Goal: Information Seeking & Learning: Check status

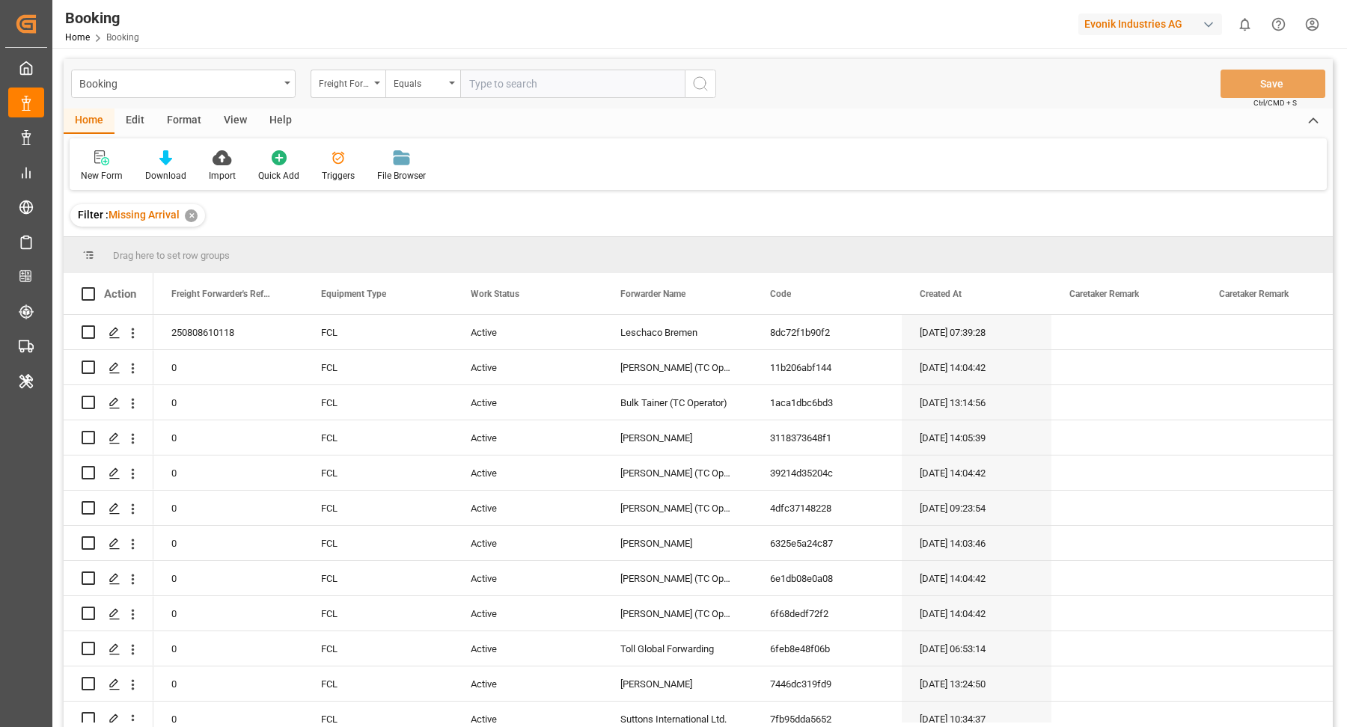
click at [186, 117] on div "Format" at bounding box center [184, 120] width 57 height 25
click at [101, 165] on div "Filter Rows" at bounding box center [103, 166] width 67 height 33
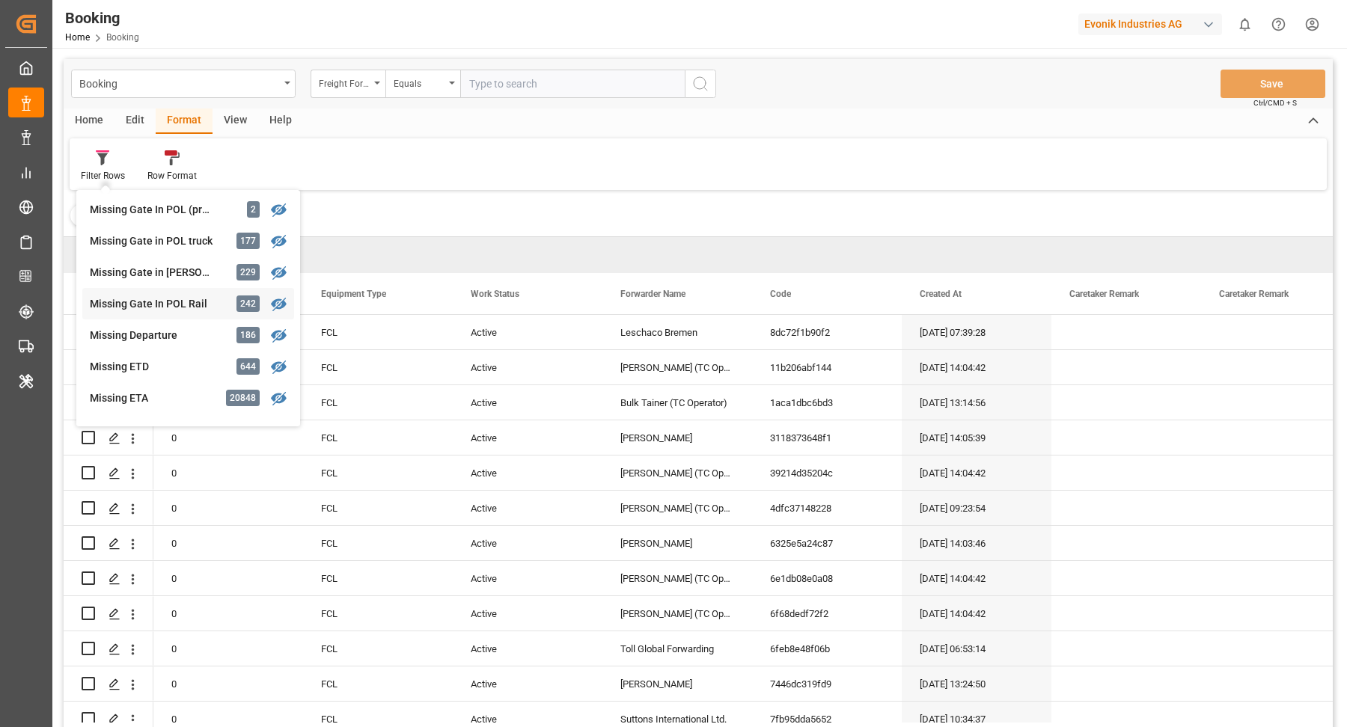
scroll to position [163, 0]
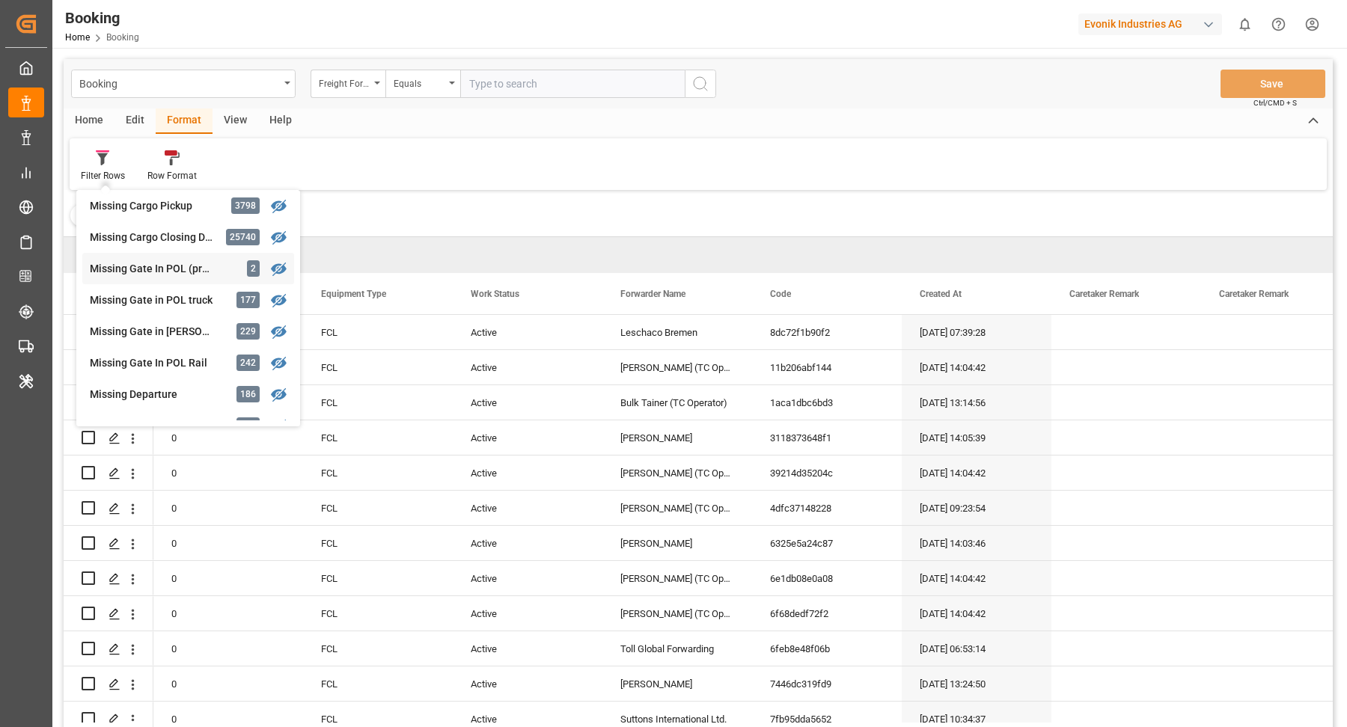
click at [168, 277] on div "Missing Gate In POL (precarriage: null) 2" at bounding box center [188, 268] width 212 height 31
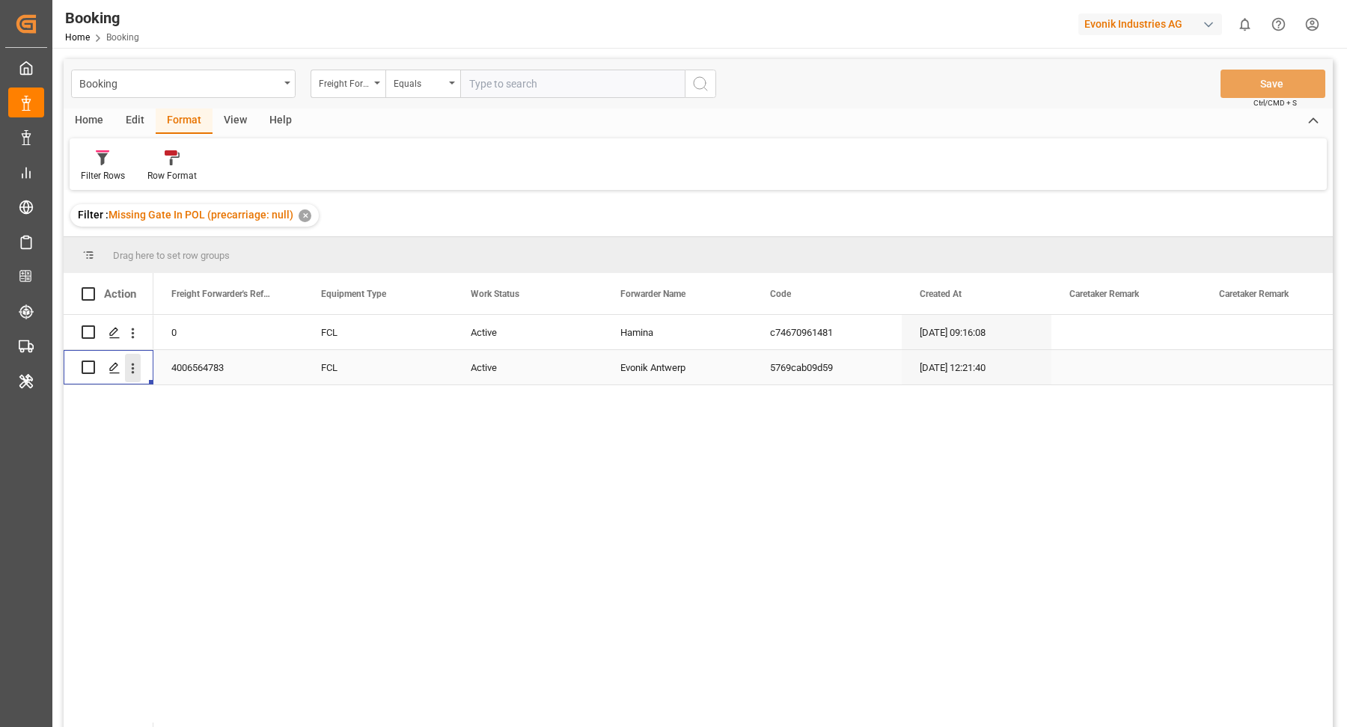
click at [131, 370] on icon "open menu" at bounding box center [133, 369] width 16 height 16
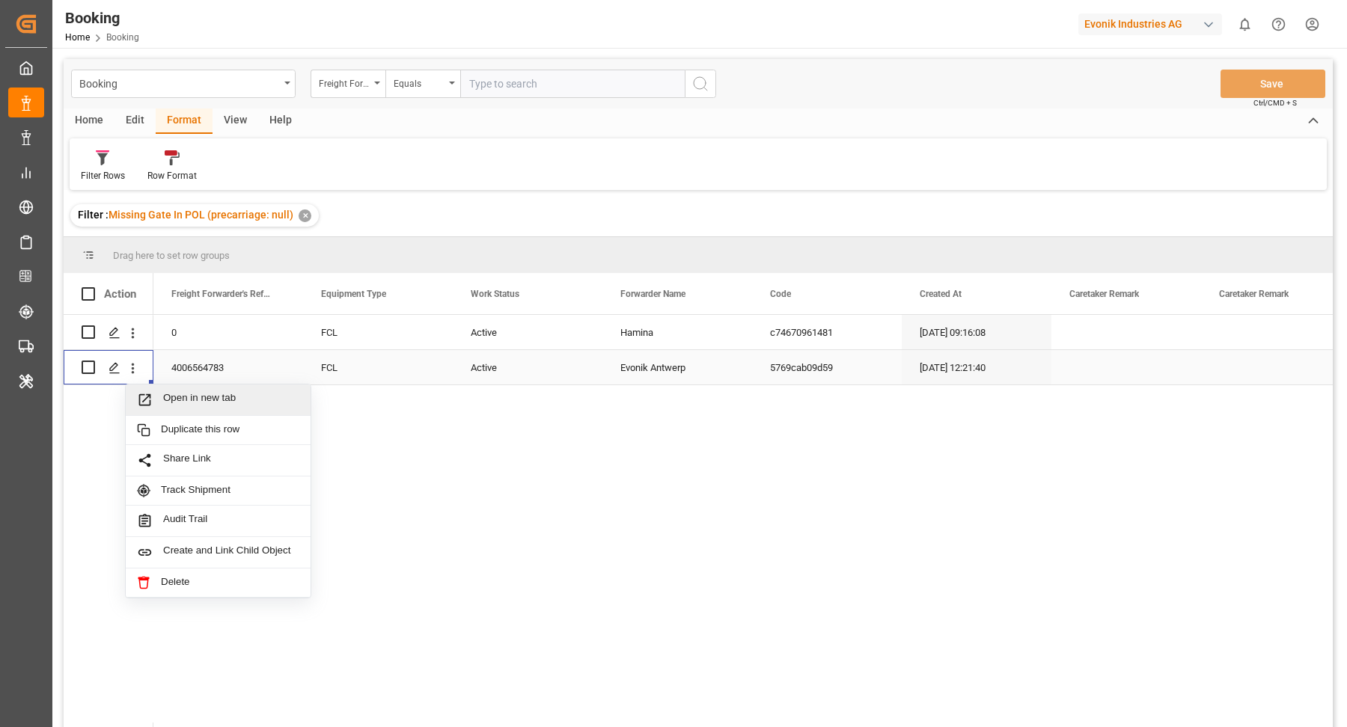
click at [194, 395] on span "Open in new tab" at bounding box center [231, 400] width 136 height 16
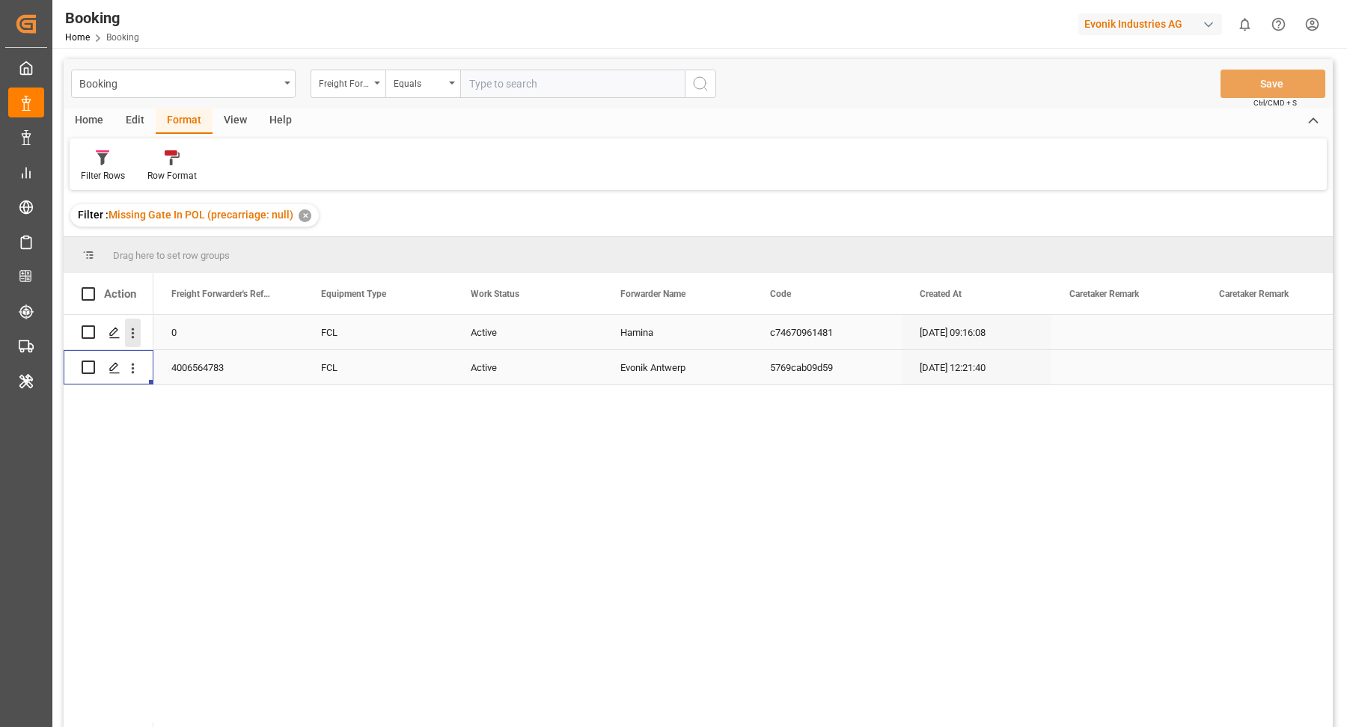
click at [132, 343] on button "open menu" at bounding box center [133, 333] width 16 height 28
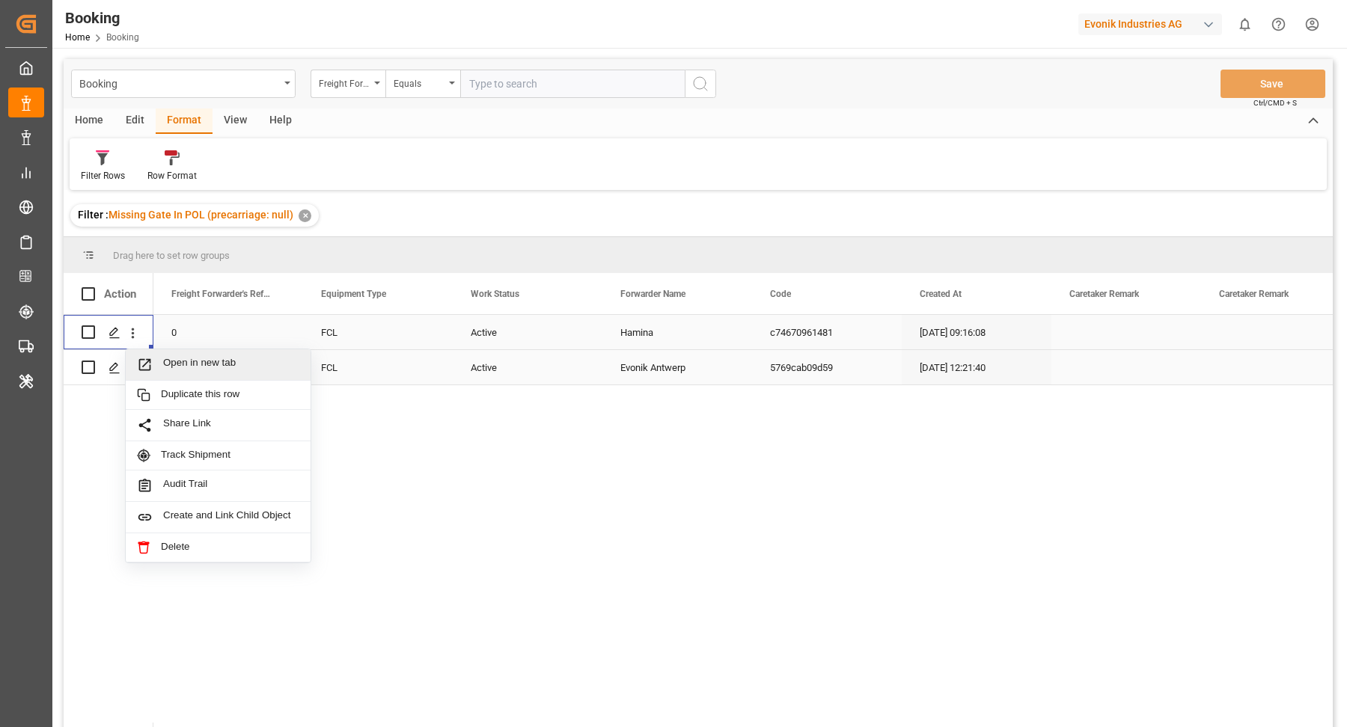
click at [202, 360] on span "Open in new tab" at bounding box center [231, 365] width 136 height 16
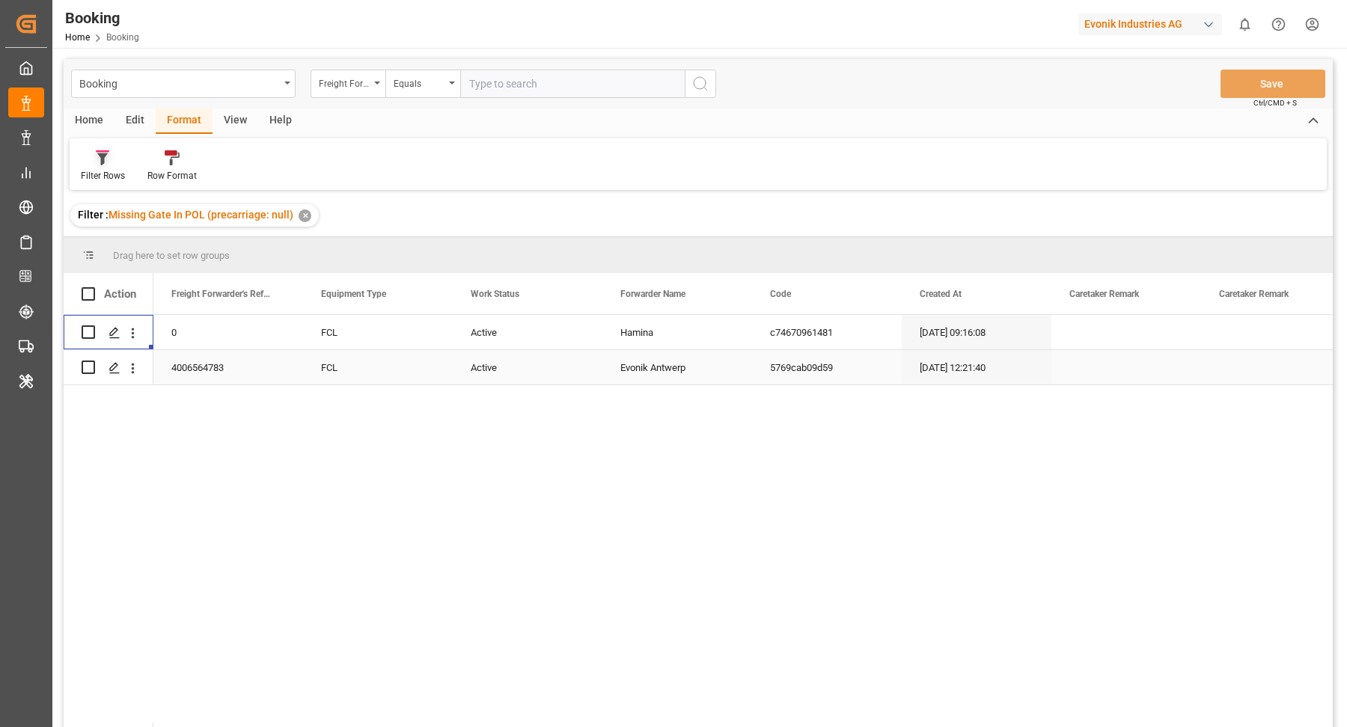
click at [108, 173] on div "Filter Rows" at bounding box center [103, 175] width 44 height 13
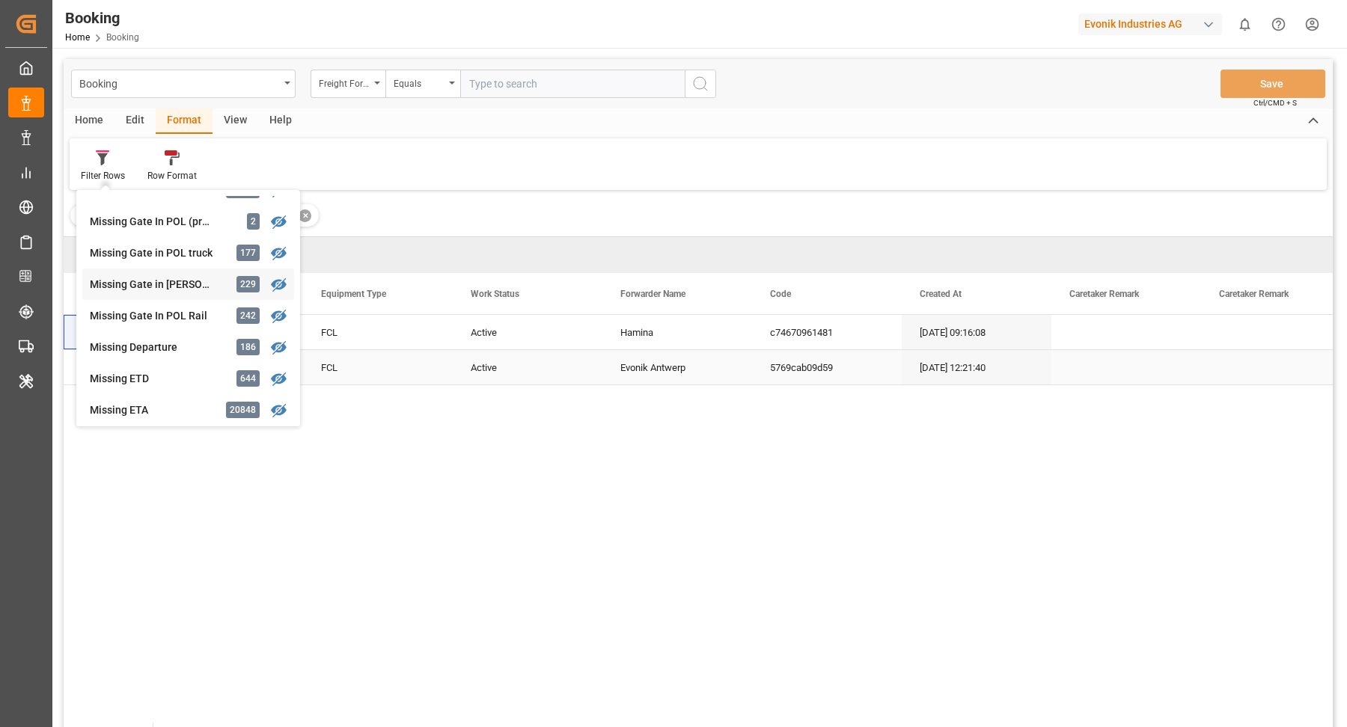
scroll to position [214, 0]
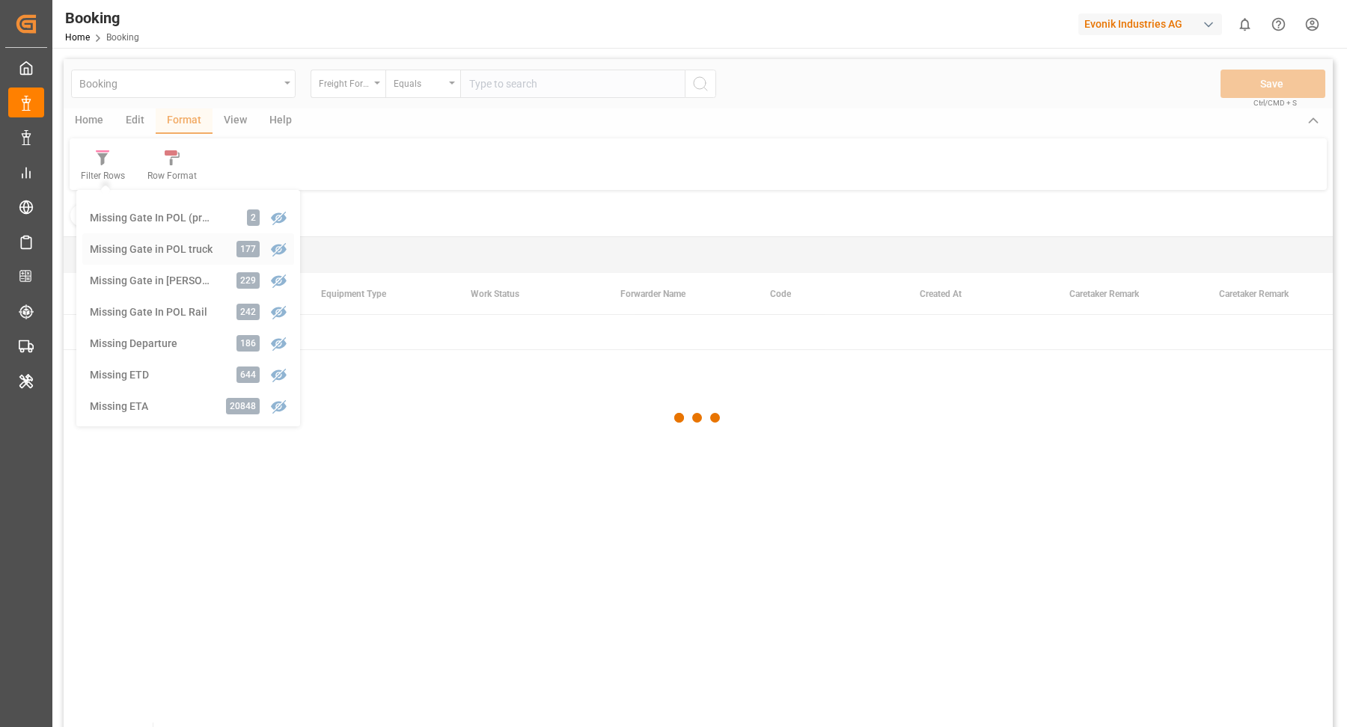
click at [168, 260] on div "Booking Freight Forwarder's Reference No. Equals Save Ctrl/CMD + S Home Edit Fo…" at bounding box center [698, 413] width 1269 height 708
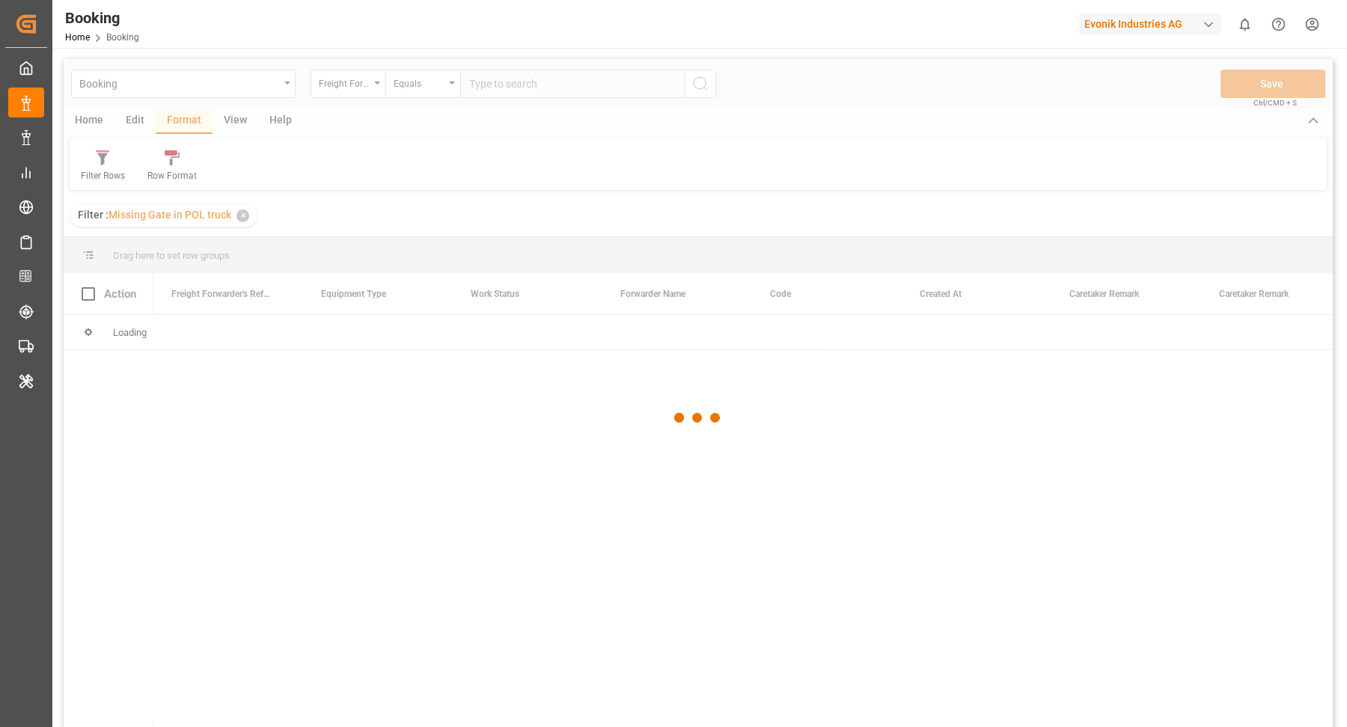
click at [232, 118] on div at bounding box center [698, 418] width 1269 height 718
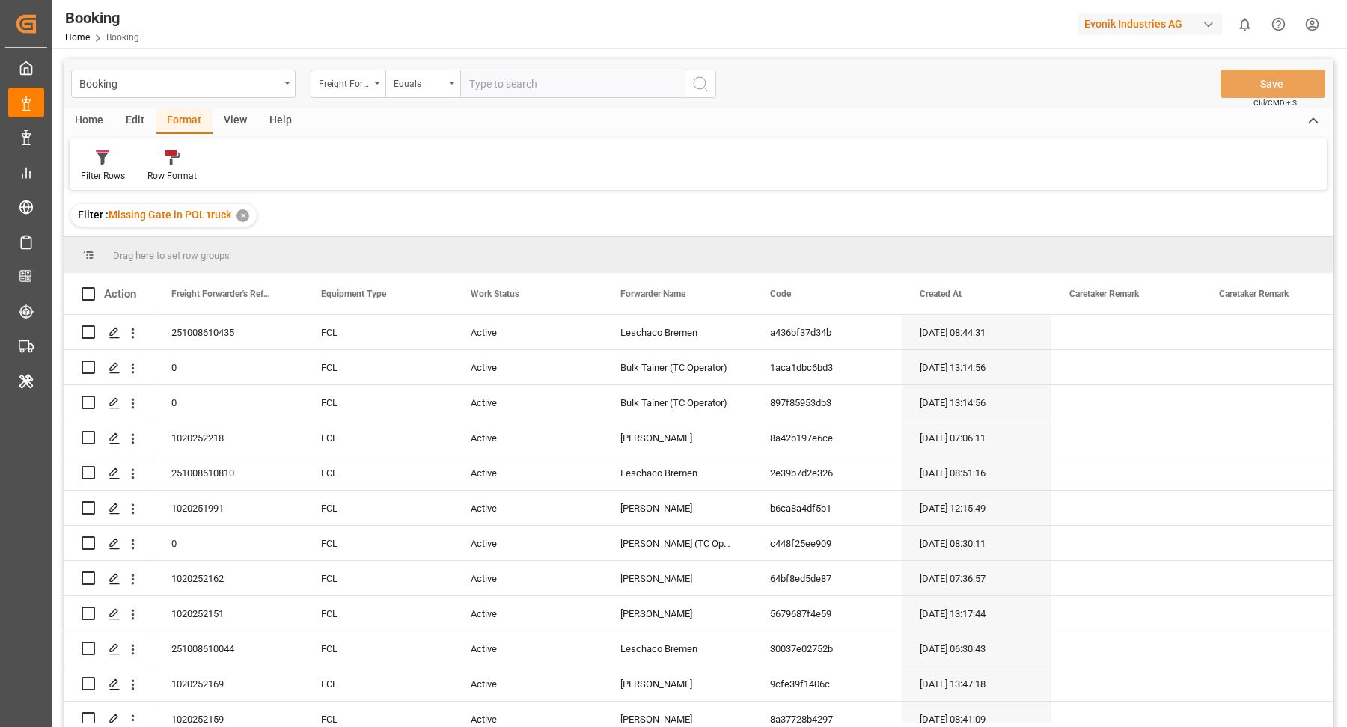
click at [231, 118] on div "View" at bounding box center [235, 120] width 46 height 25
click at [95, 153] on icon at bounding box center [95, 157] width 15 height 15
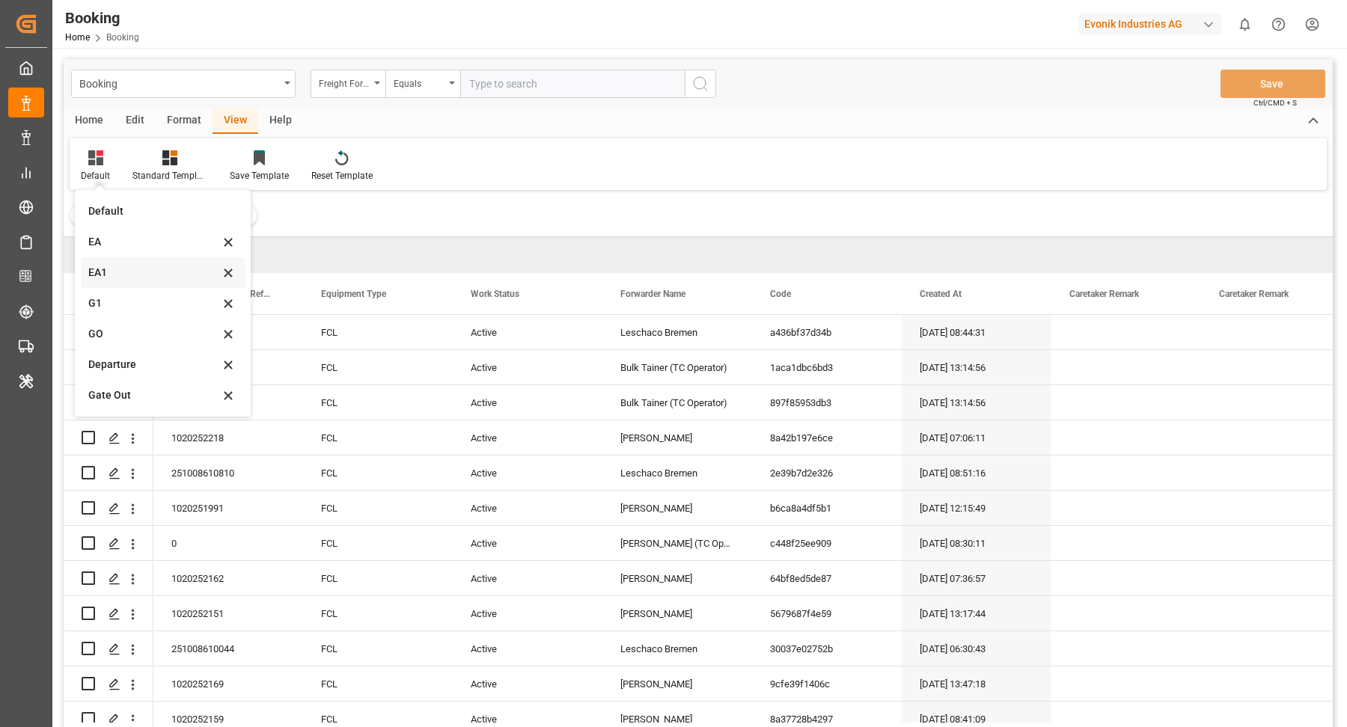
click at [114, 274] on div "EA1" at bounding box center [153, 273] width 131 height 16
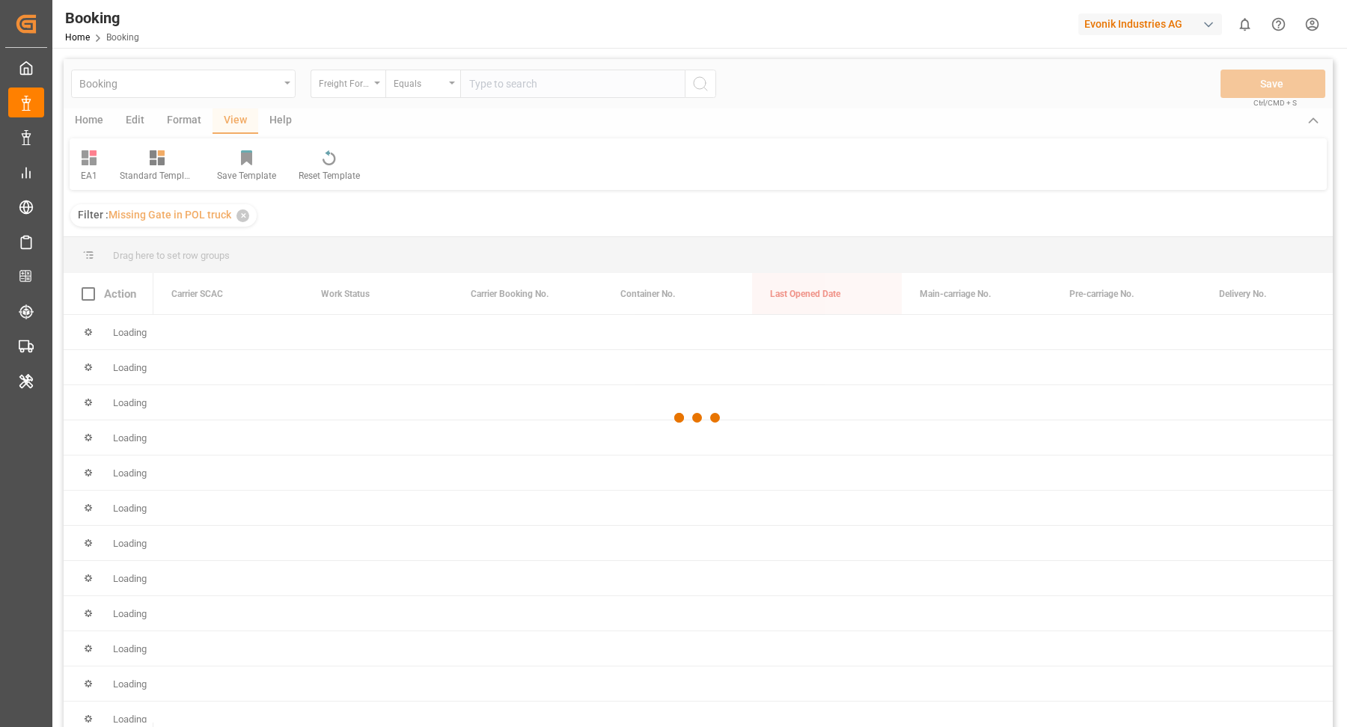
click at [921, 103] on div at bounding box center [698, 418] width 1269 height 718
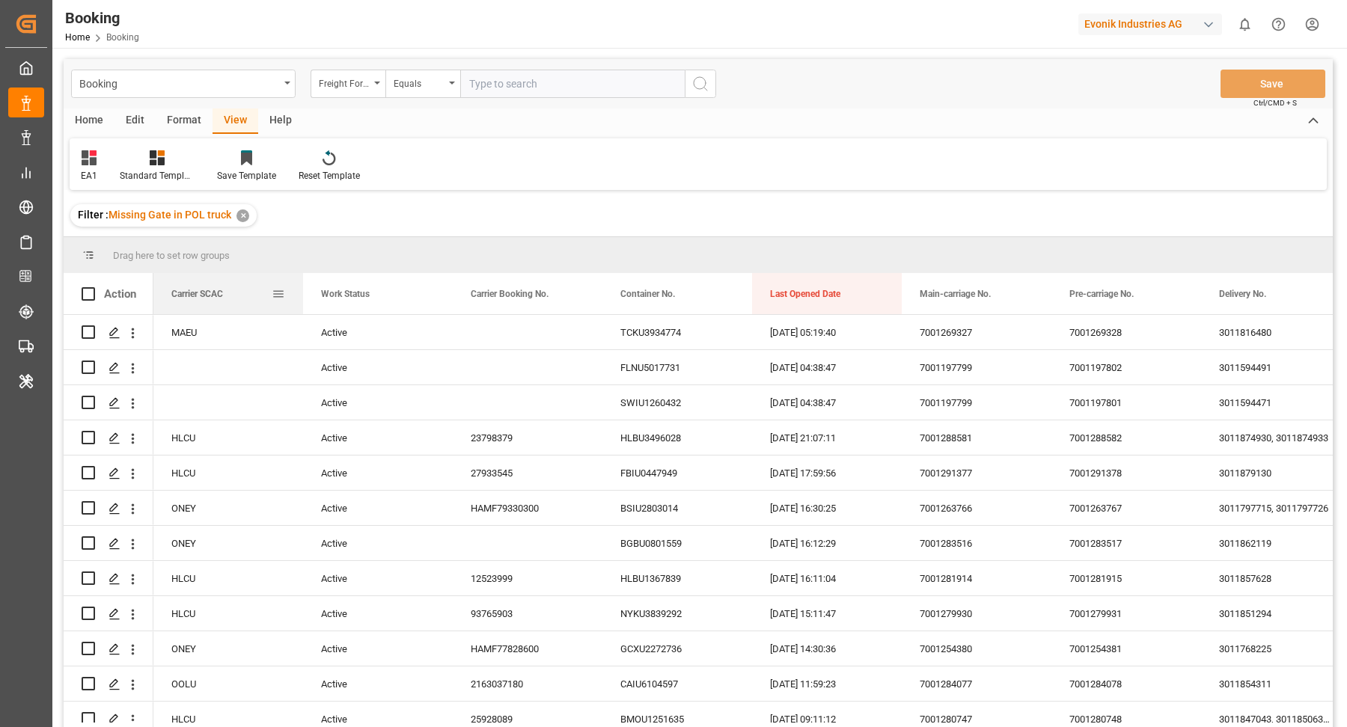
drag, startPoint x: 197, startPoint y: 283, endPoint x: 213, endPoint y: 261, distance: 27.2
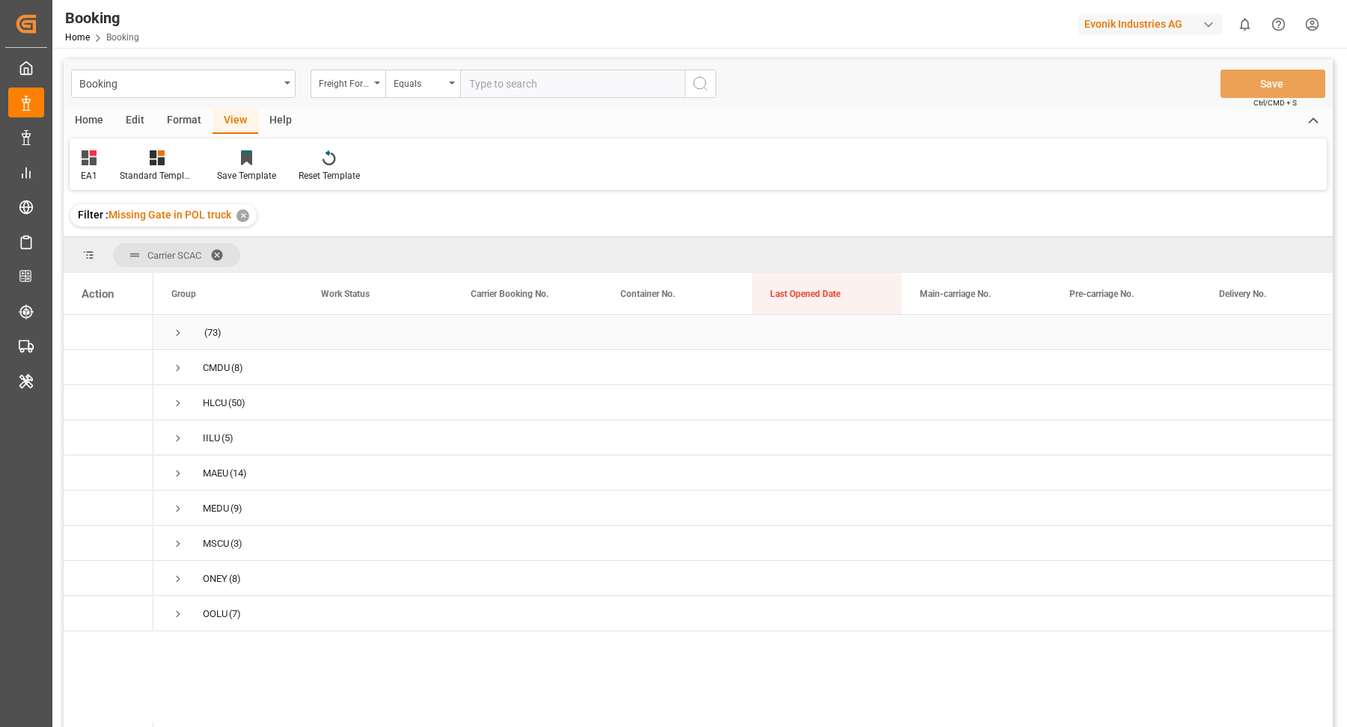
click at [168, 327] on div "(73)" at bounding box center [228, 332] width 150 height 34
click at [189, 332] on span "(73)" at bounding box center [228, 332] width 114 height 33
click at [179, 333] on span "Press SPACE to select this row." at bounding box center [177, 332] width 13 height 13
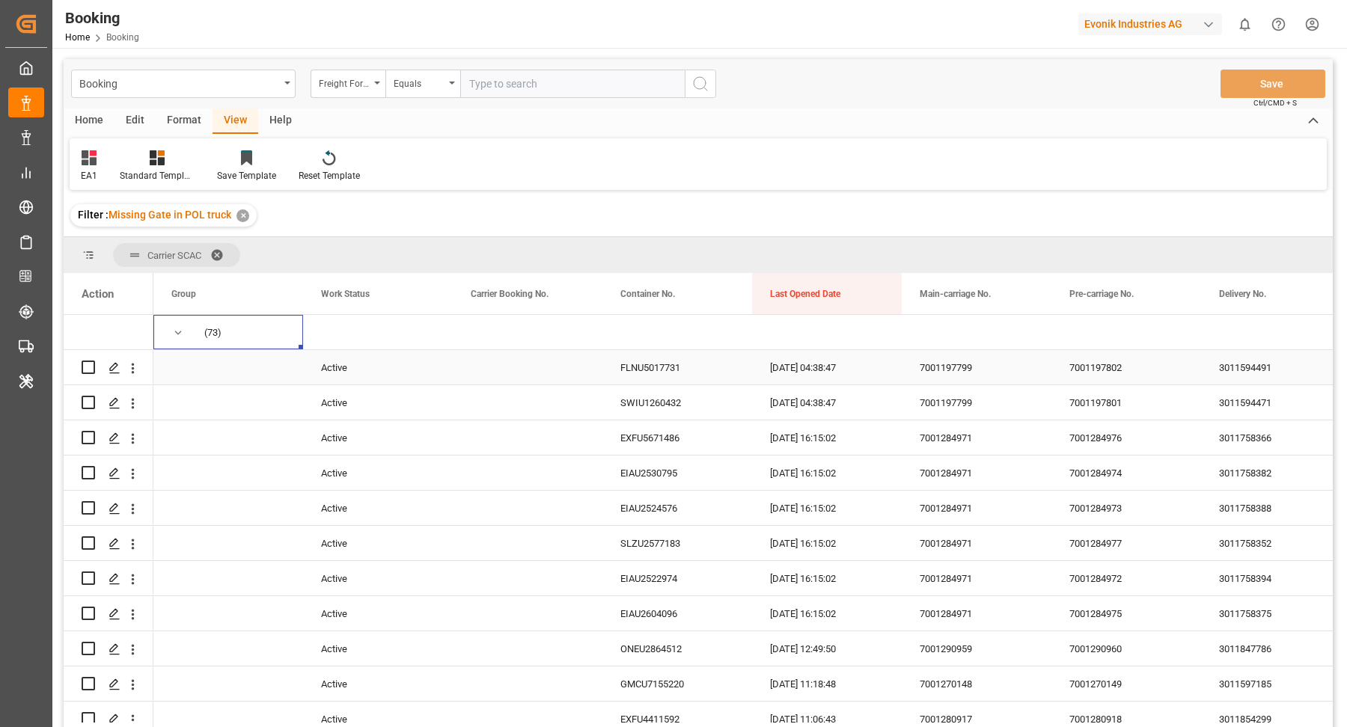
click at [967, 373] on div "7001197799" at bounding box center [976, 367] width 150 height 34
click at [134, 371] on icon "open menu" at bounding box center [133, 369] width 16 height 16
click at [129, 404] on icon "open menu" at bounding box center [133, 404] width 16 height 16
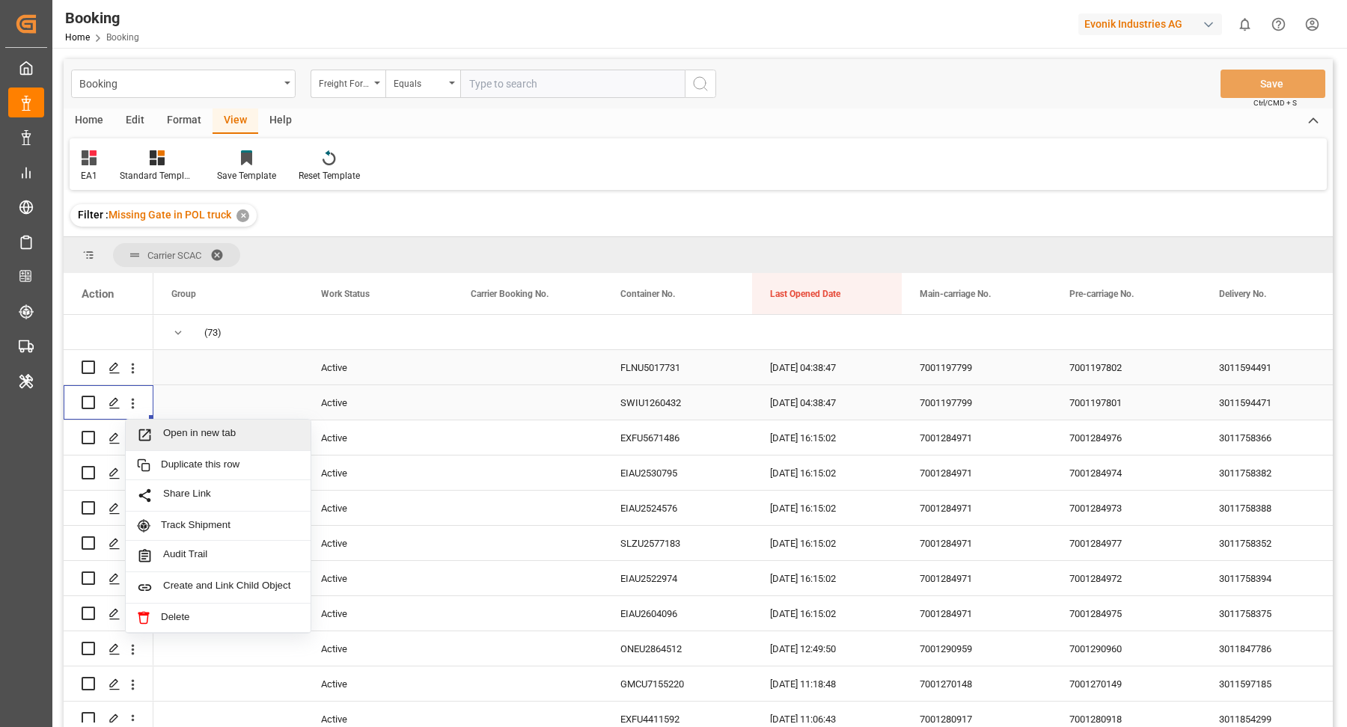
click at [216, 432] on span "Open in new tab" at bounding box center [231, 435] width 136 height 16
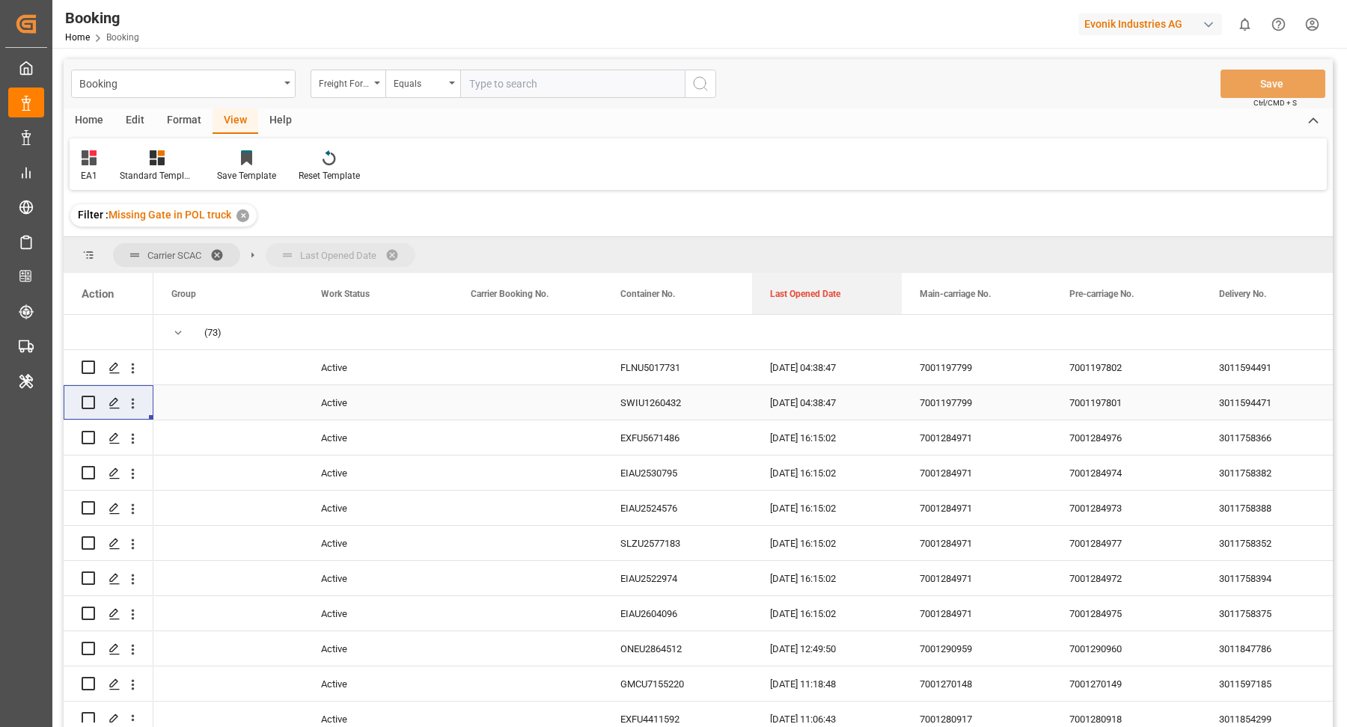
drag, startPoint x: 809, startPoint y: 287, endPoint x: 821, endPoint y: 251, distance: 38.6
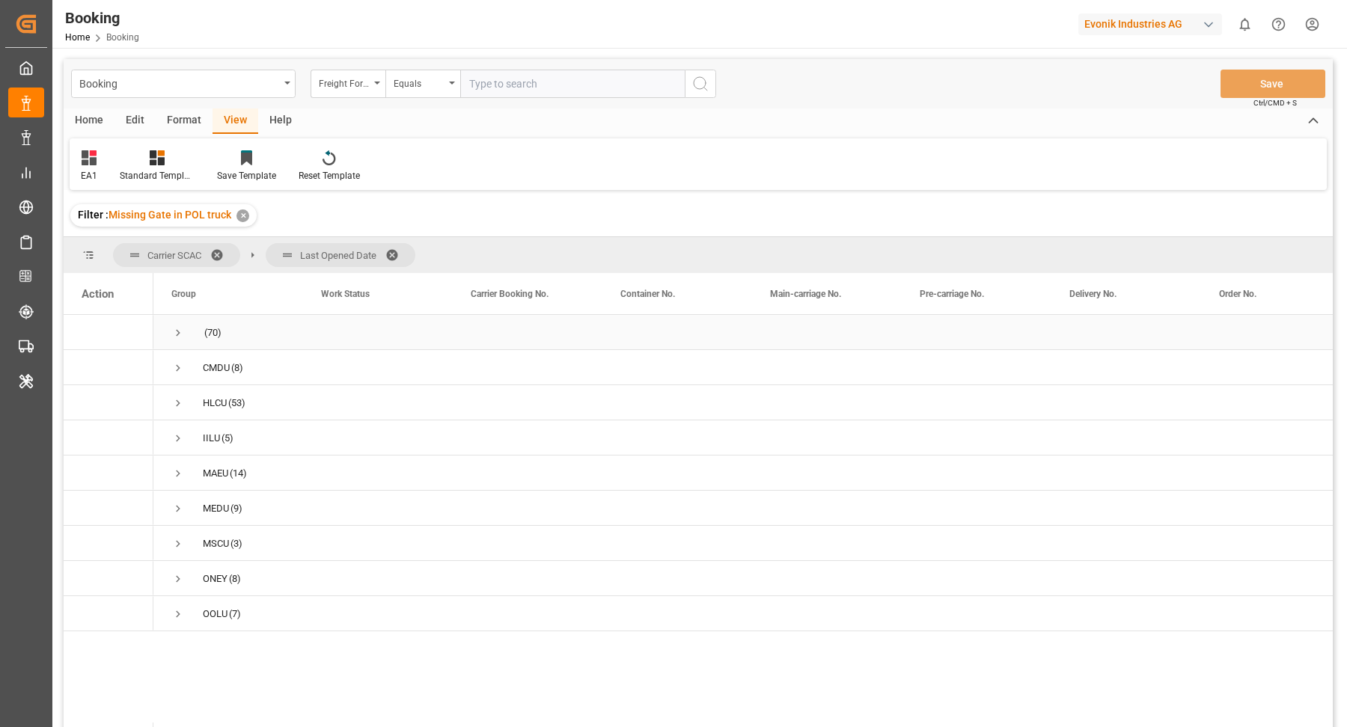
click at [181, 337] on span "Press SPACE to select this row." at bounding box center [177, 332] width 13 height 13
click at [206, 367] on span "Press SPACE to select this row." at bounding box center [209, 367] width 13 height 13
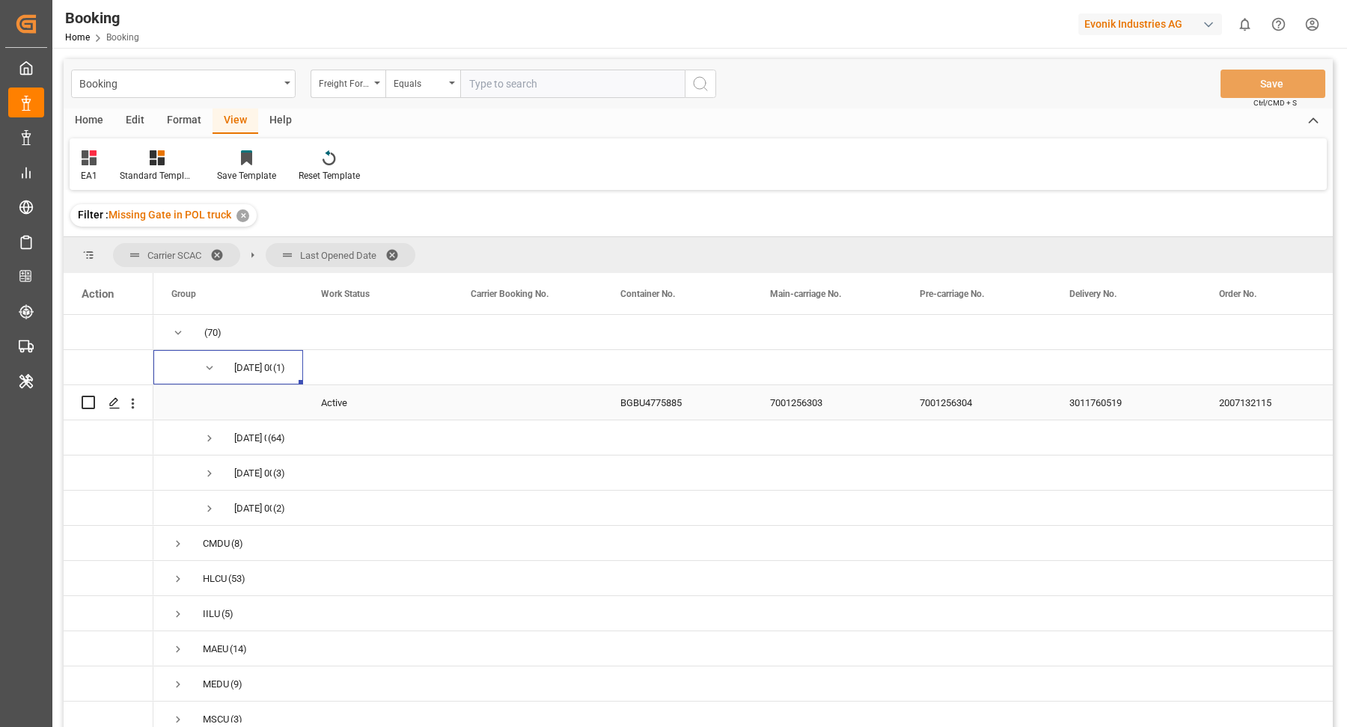
click at [675, 406] on div "BGBU4775885" at bounding box center [677, 402] width 150 height 34
click at [141, 409] on div "Press SPACE to select this row." at bounding box center [133, 403] width 38 height 28
click at [133, 408] on icon "open menu" at bounding box center [133, 404] width 16 height 16
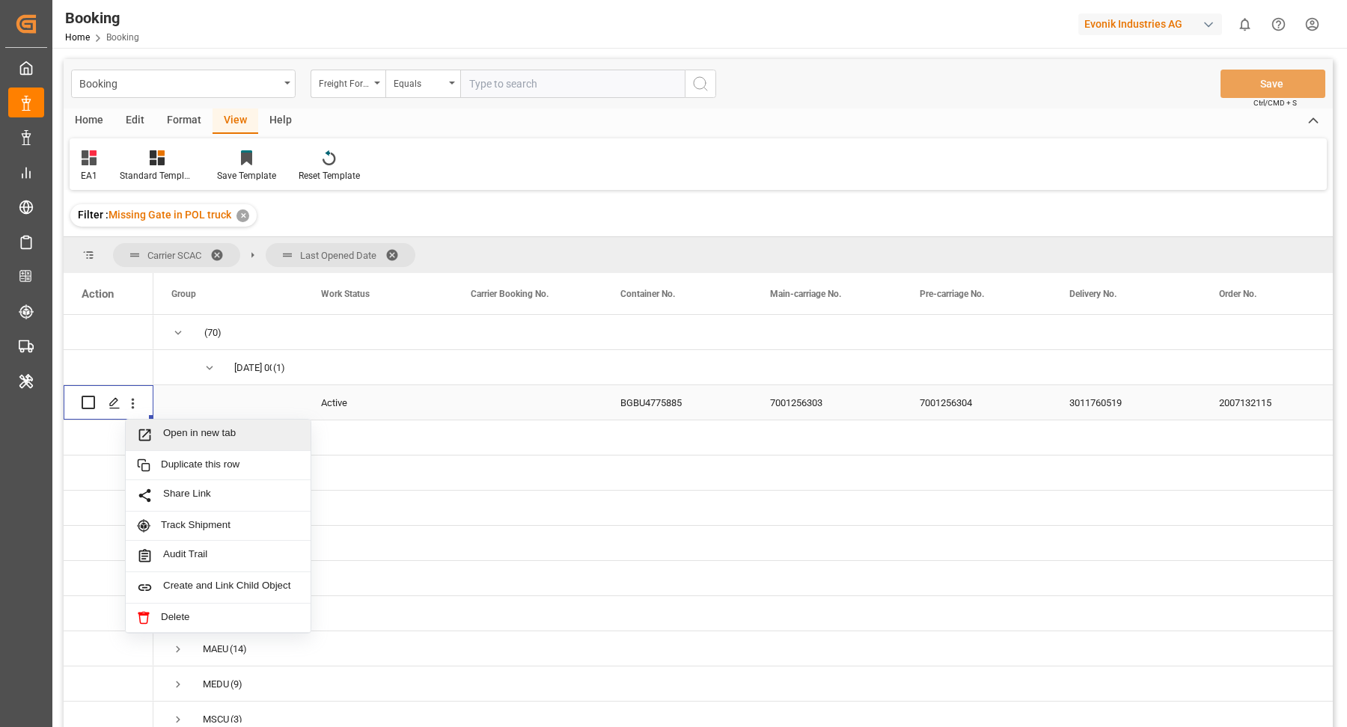
click at [200, 428] on span "Open in new tab" at bounding box center [231, 435] width 136 height 16
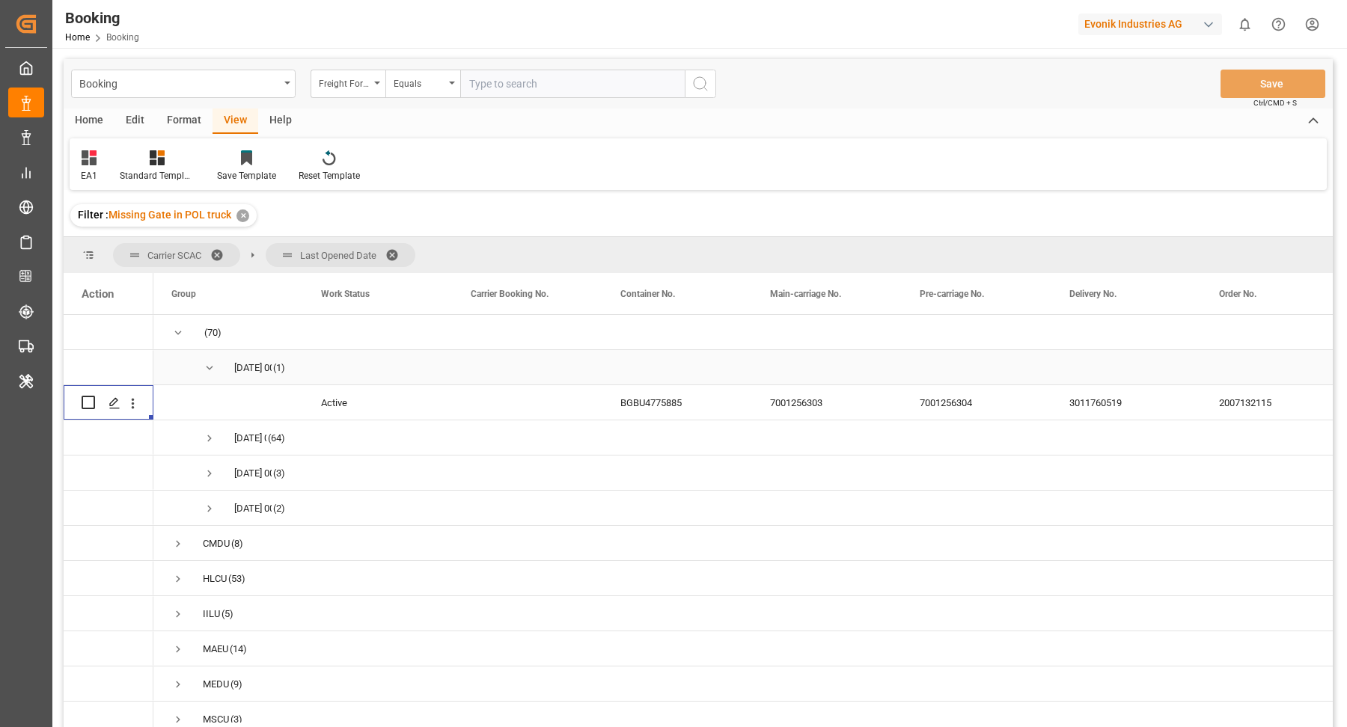
click at [210, 363] on span "Press SPACE to select this row." at bounding box center [209, 367] width 13 height 13
click at [209, 432] on span "Press SPACE to select this row." at bounding box center [209, 438] width 13 height 13
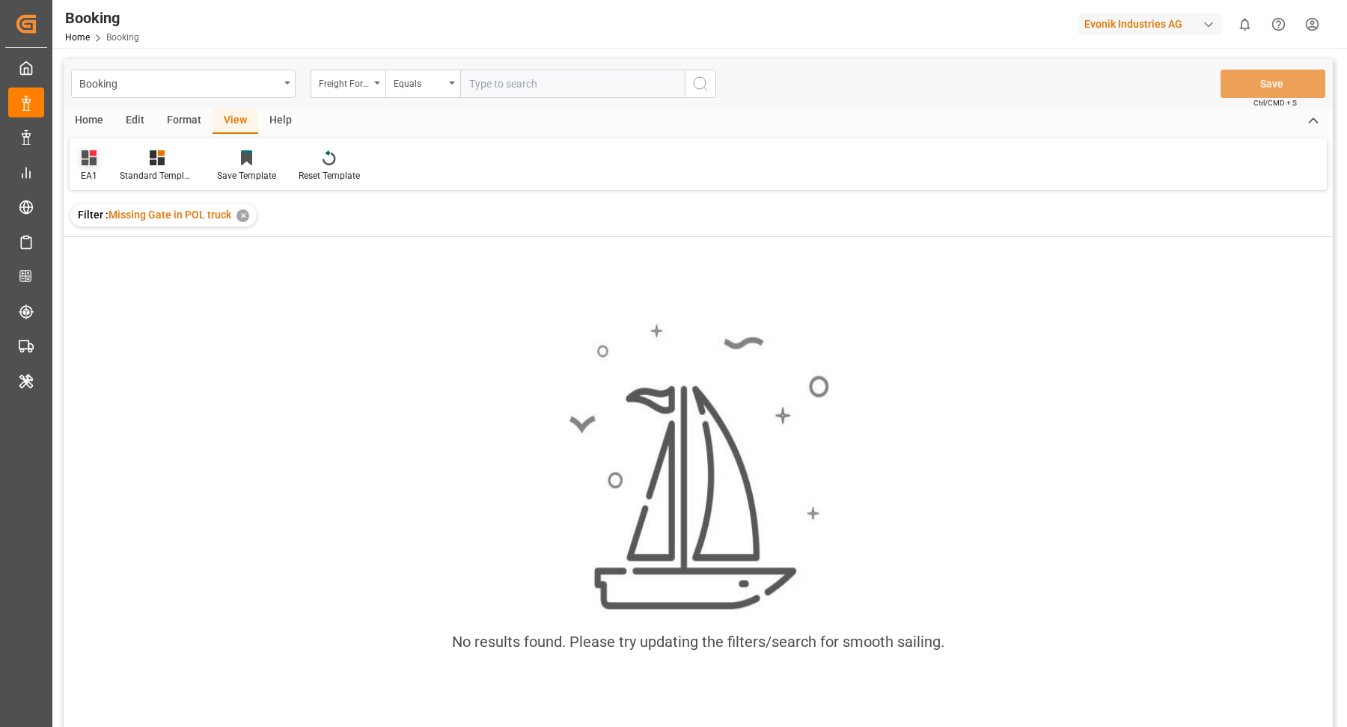
click at [90, 158] on icon at bounding box center [89, 157] width 15 height 15
click at [391, 282] on div "No results found. Please try updating the filters/search for smooth sailing." at bounding box center [698, 502] width 1269 height 530
